Goal: Information Seeking & Learning: Learn about a topic

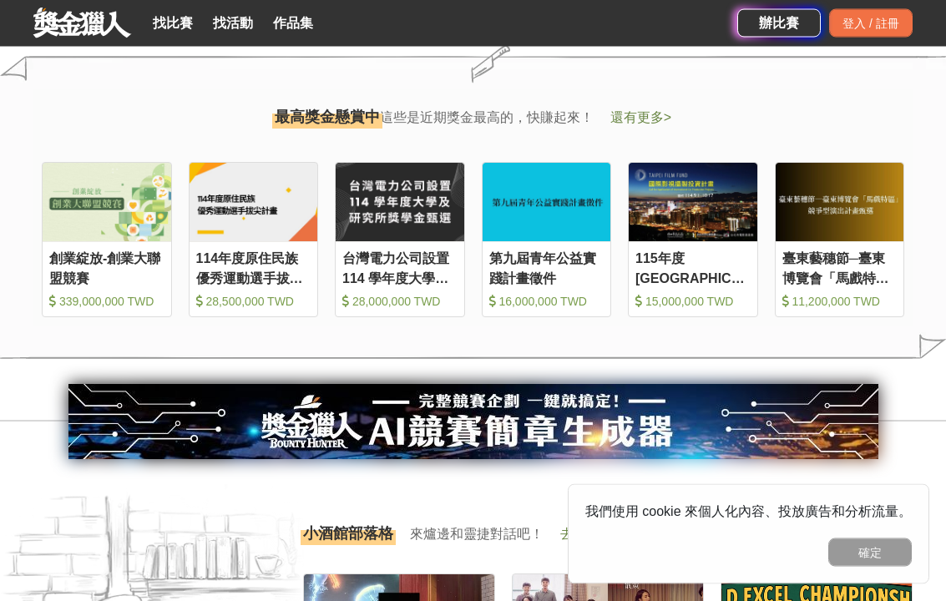
scroll to position [1798, 0]
click at [200, 238] on img at bounding box center [254, 202] width 129 height 79
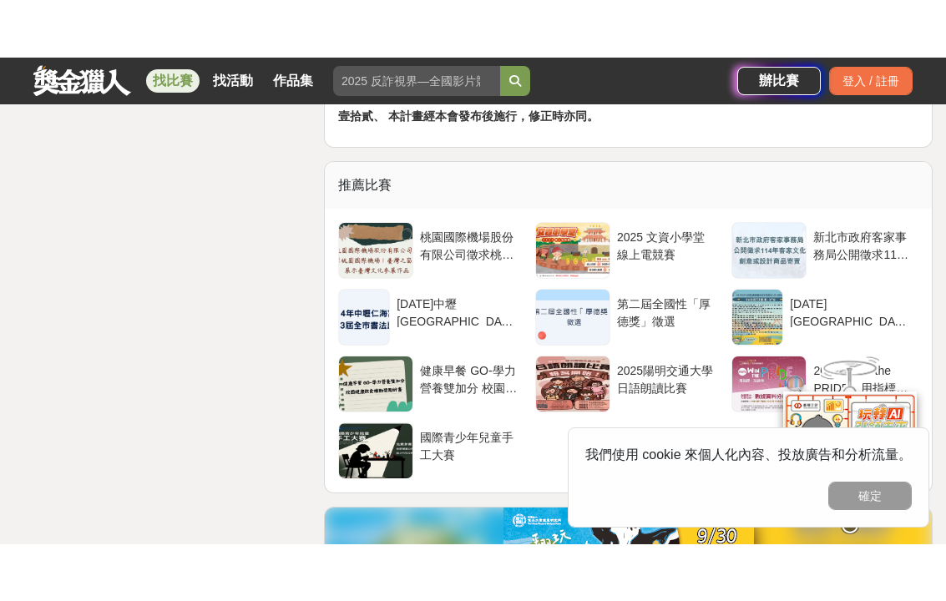
scroll to position [3683, 0]
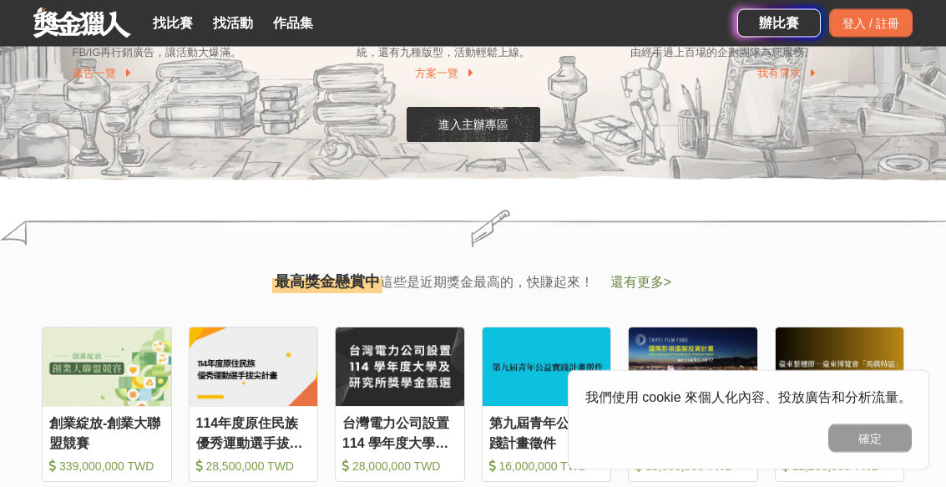
click at [161, 28] on link "找比賽" at bounding box center [172, 23] width 53 height 23
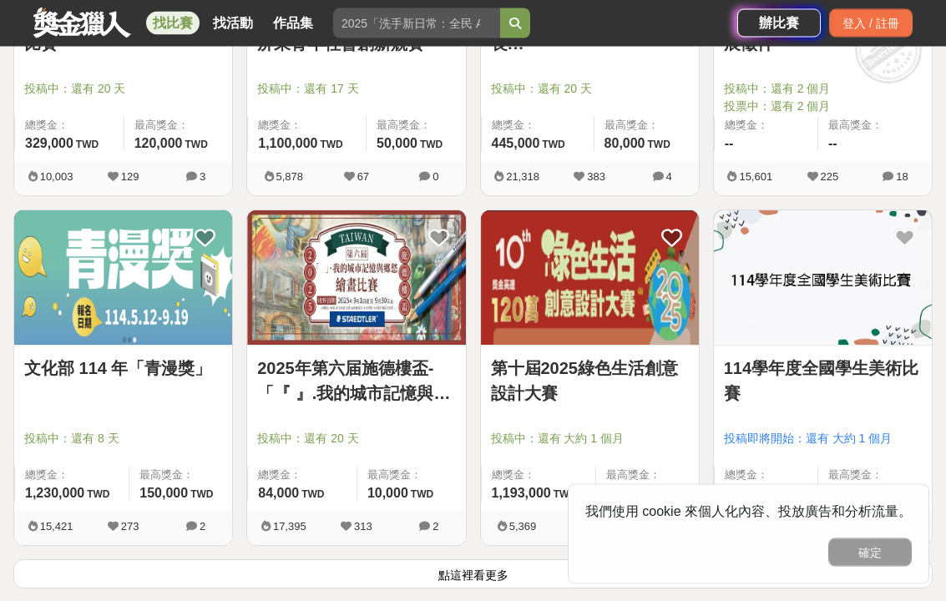
scroll to position [1982, 0]
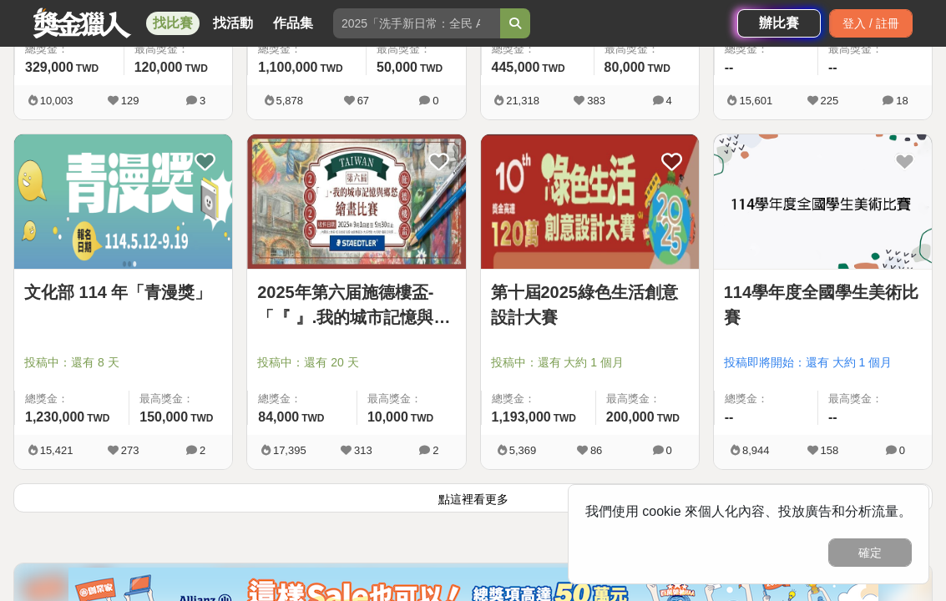
click at [76, 347] on div at bounding box center [128, 339] width 208 height 20
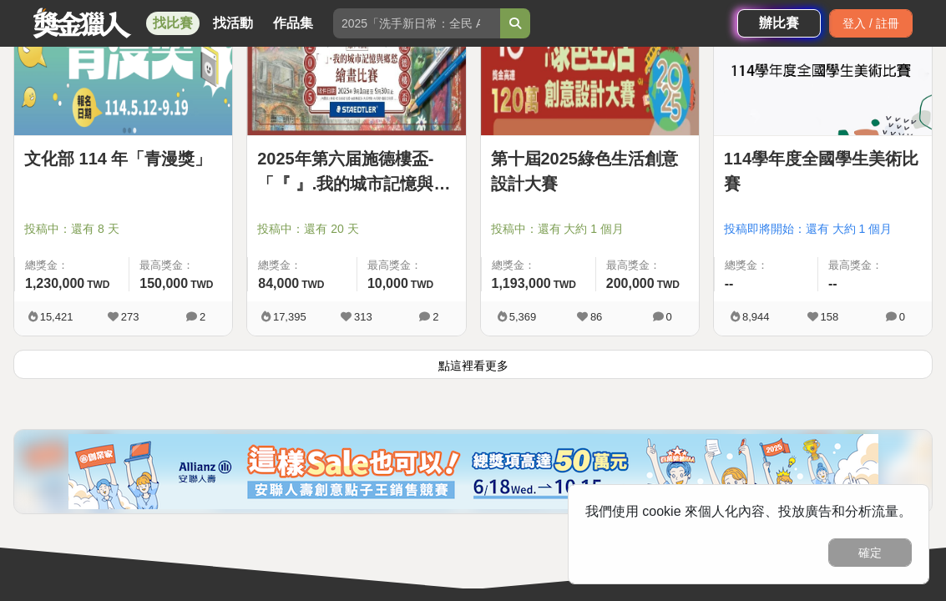
scroll to position [2133, 0]
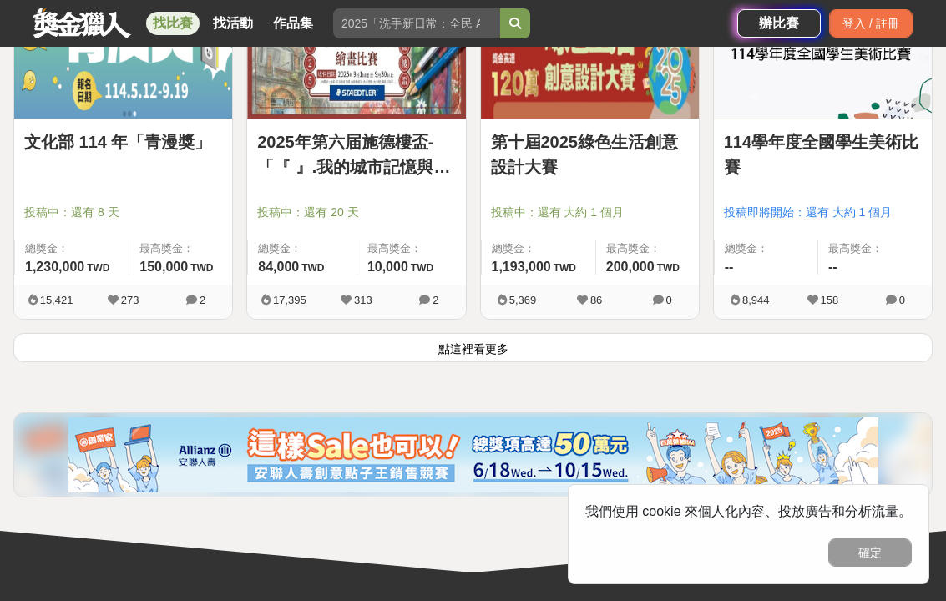
click at [434, 338] on button "點這裡看更多" at bounding box center [473, 347] width 920 height 29
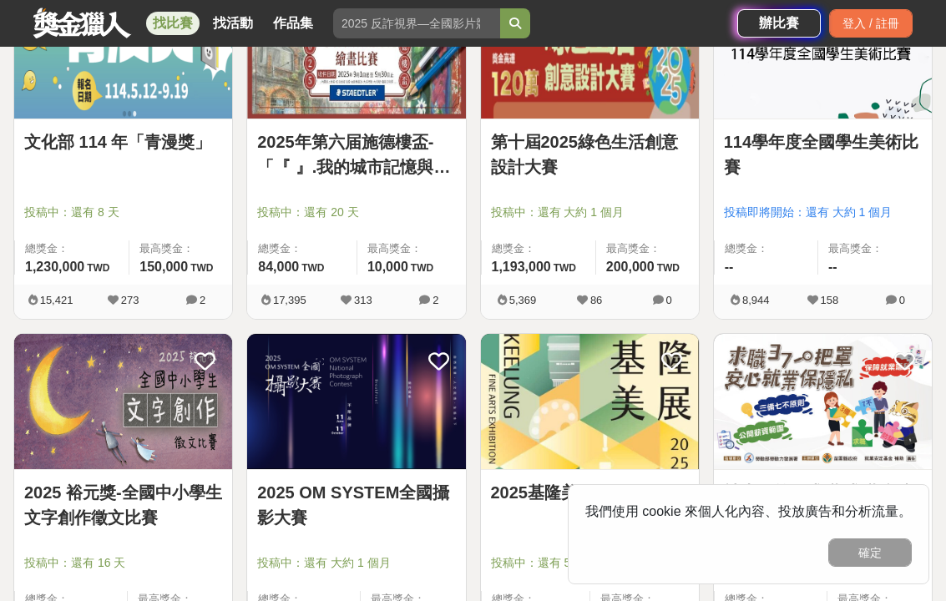
click at [433, 337] on img at bounding box center [356, 401] width 218 height 134
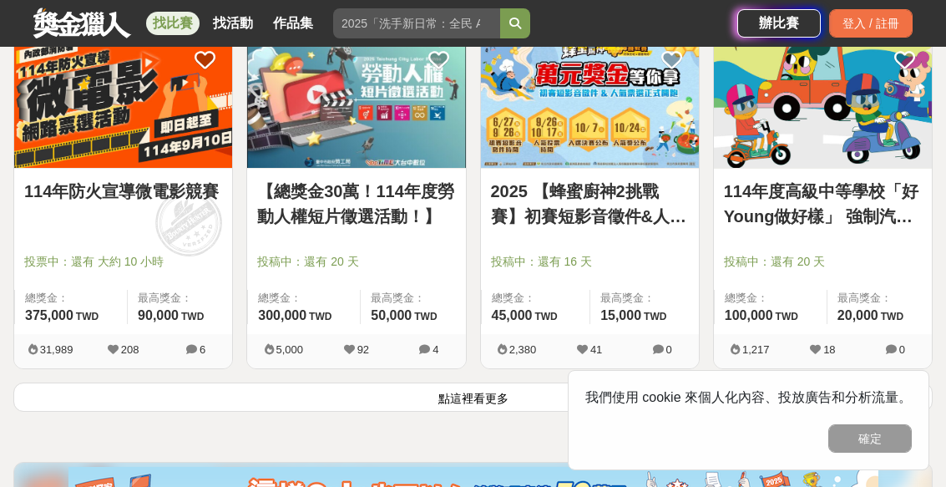
scroll to position [4182, 0]
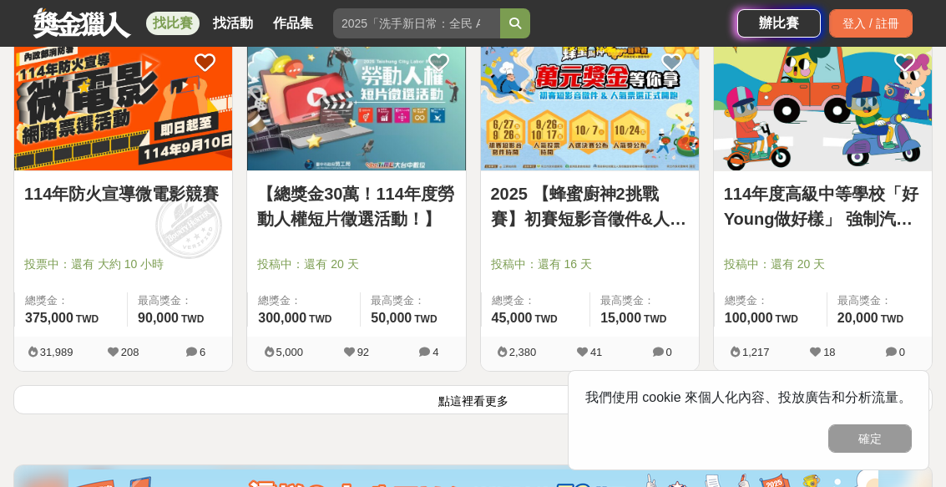
click at [452, 413] on button "點這裡看更多" at bounding box center [473, 399] width 920 height 29
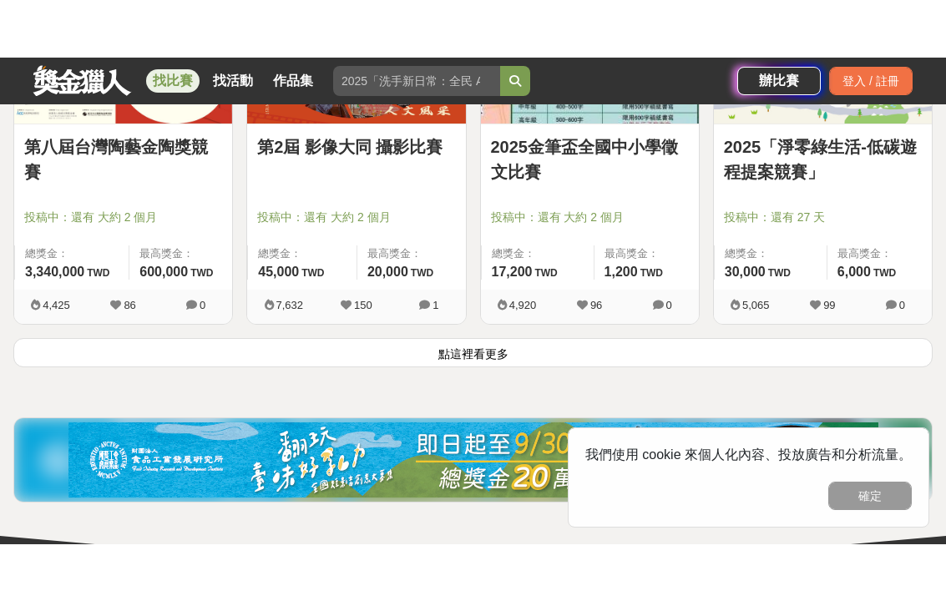
scroll to position [6344, 0]
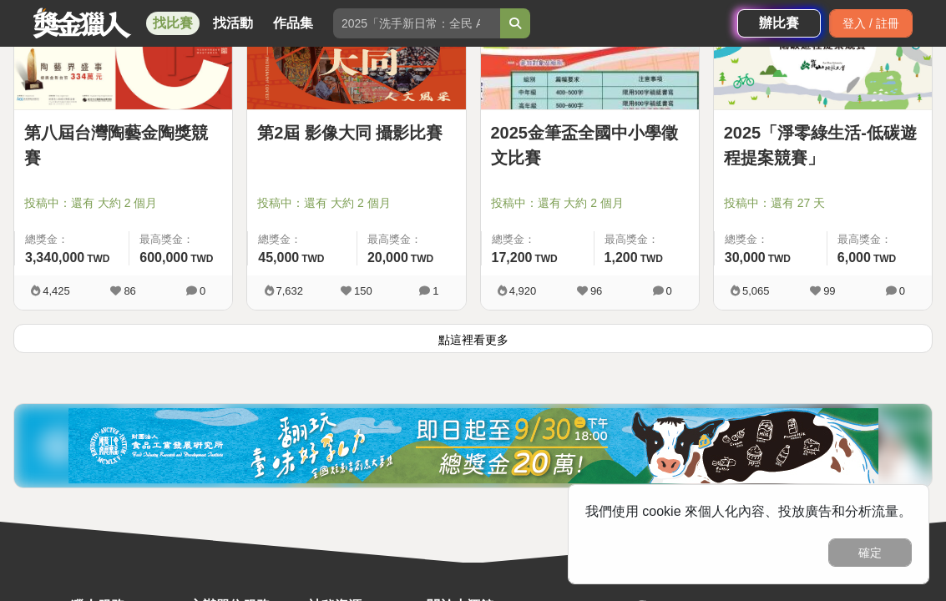
click at [207, 333] on button "點這裡看更多" at bounding box center [473, 338] width 920 height 29
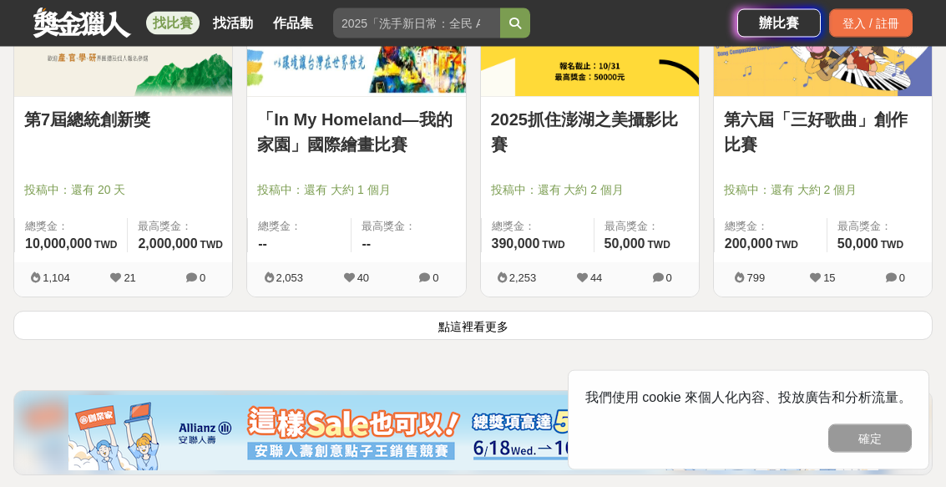
scroll to position [8453, 0]
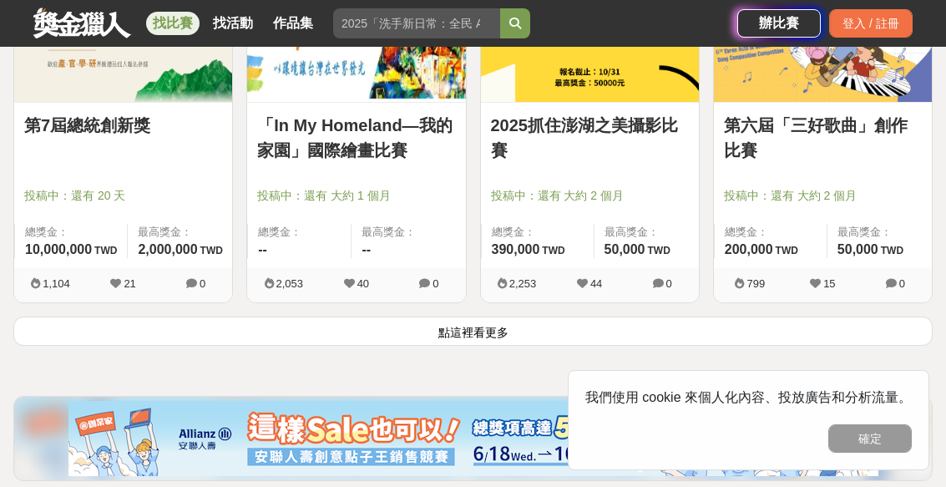
click at [220, 317] on button "點這裡看更多" at bounding box center [473, 331] width 920 height 29
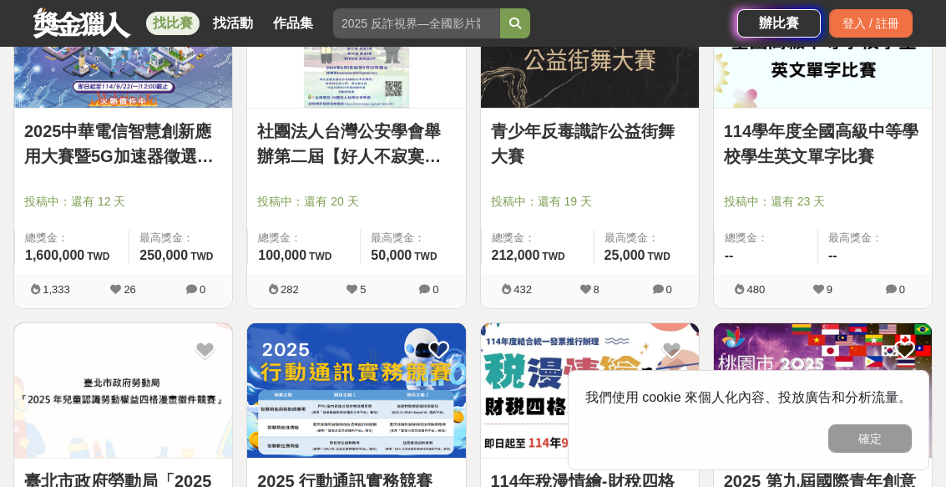
scroll to position [10525, 0]
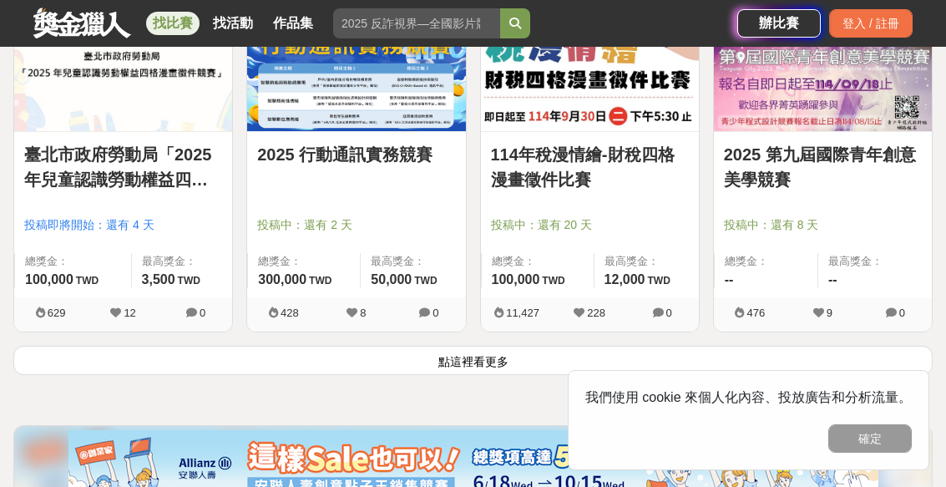
click at [230, 365] on button "點這裡看更多" at bounding box center [473, 360] width 920 height 29
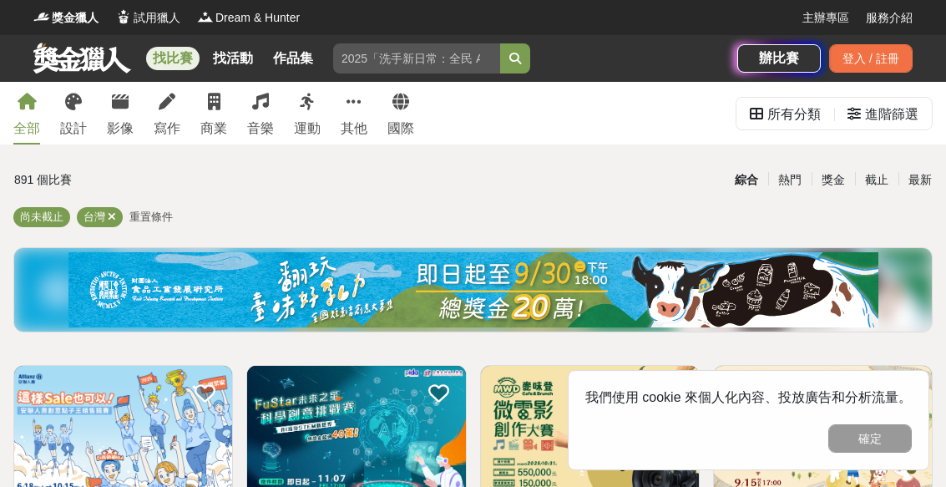
click at [221, 54] on link "找活動" at bounding box center [232, 58] width 53 height 23
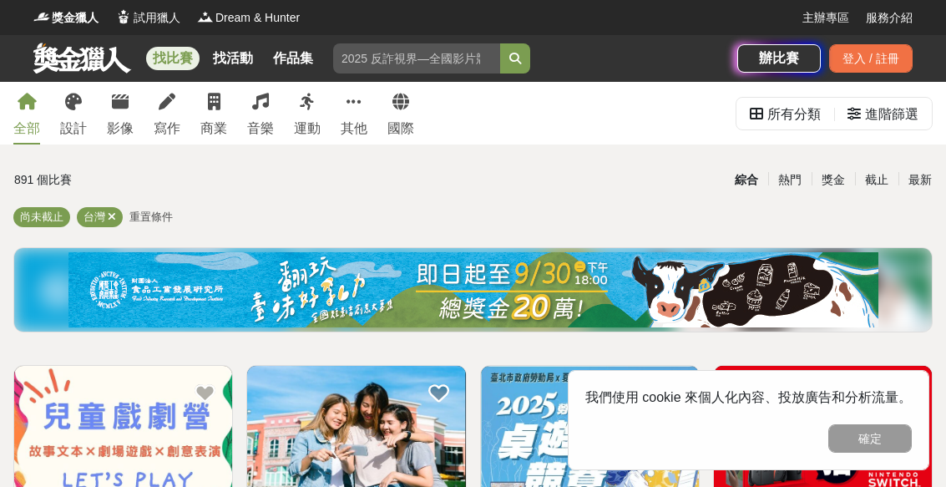
scroll to position [4639, 0]
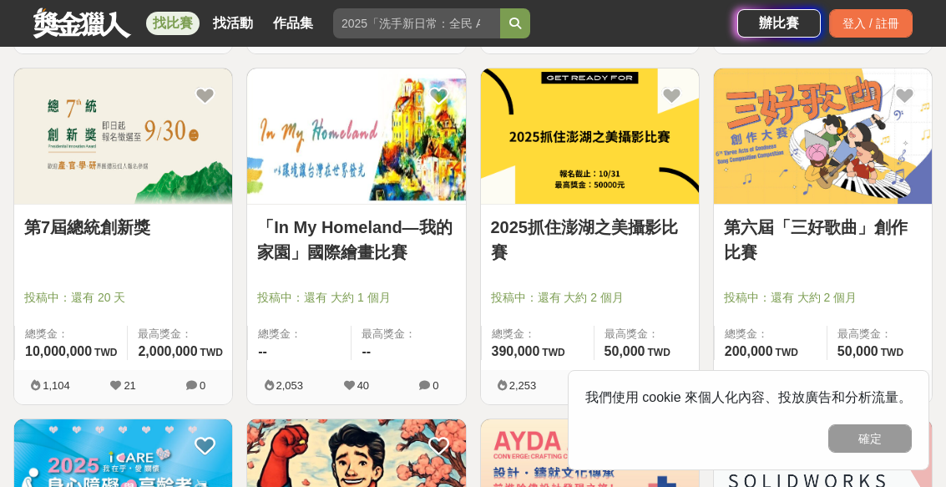
scroll to position [4182, 0]
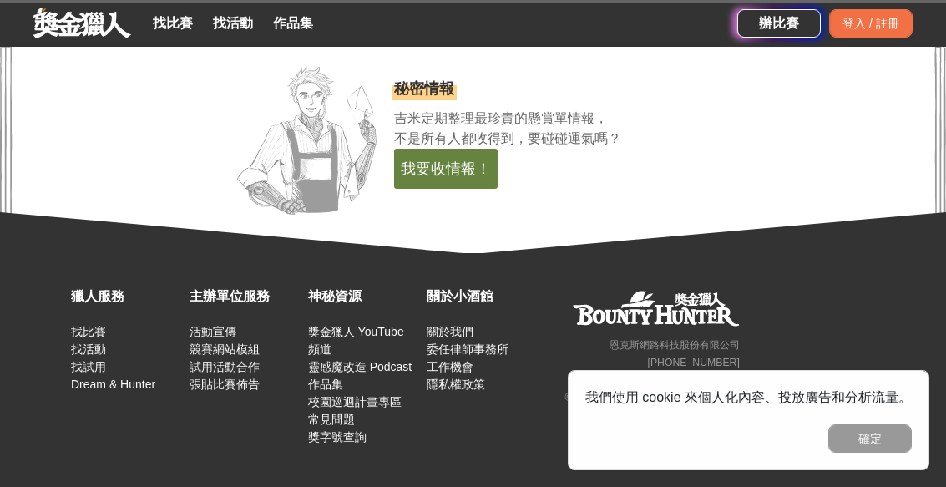
scroll to position [1519, 0]
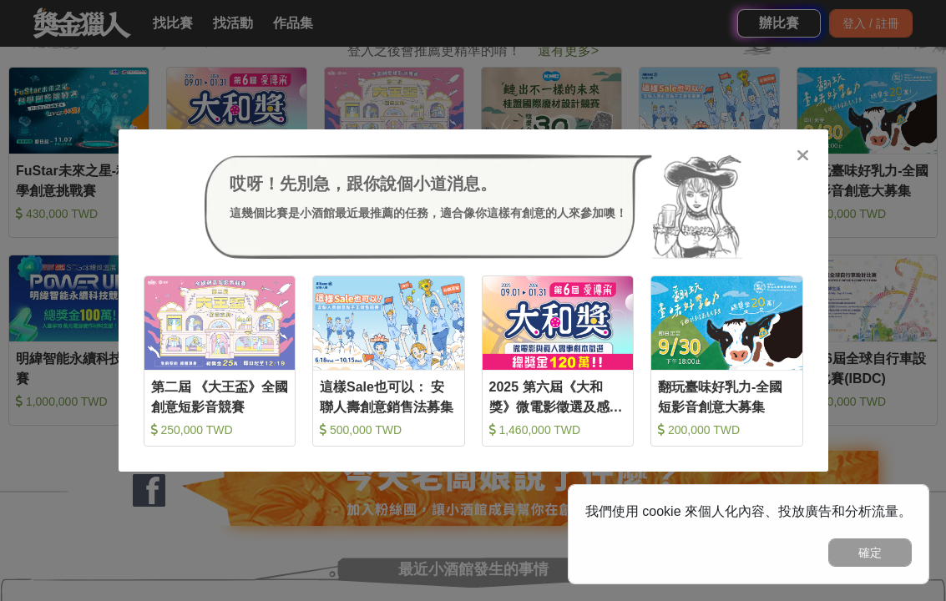
scroll to position [728, 0]
click at [799, 156] on icon at bounding box center [803, 155] width 13 height 17
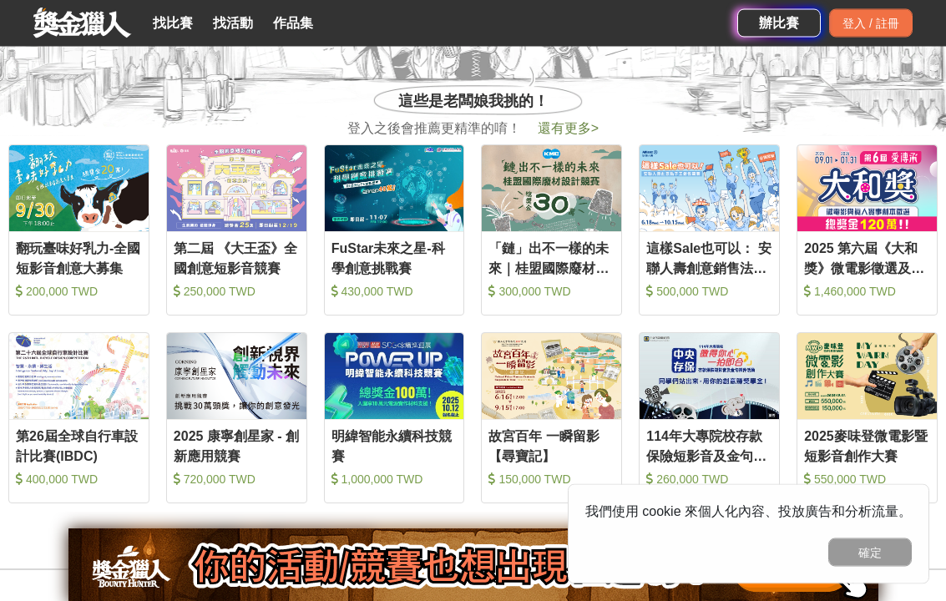
scroll to position [656, 0]
